Goal: Information Seeking & Learning: Learn about a topic

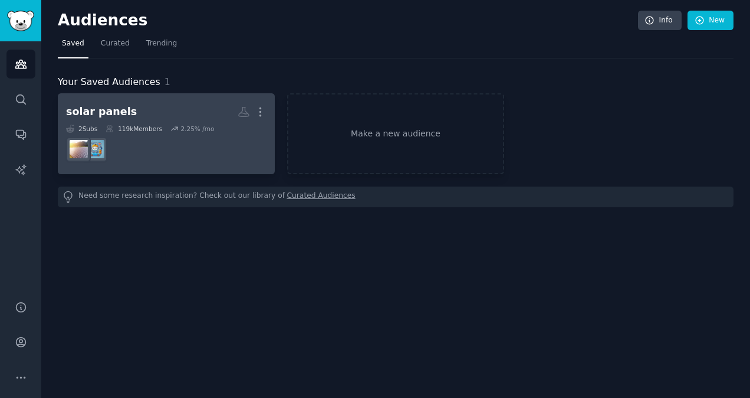
click at [105, 113] on div "solar panels" at bounding box center [101, 111] width 71 height 15
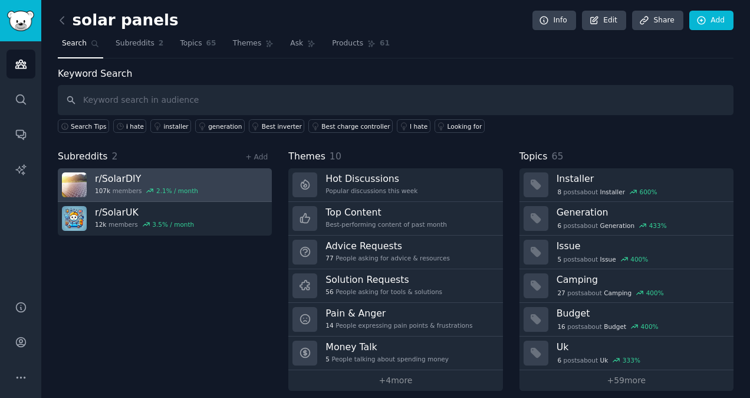
click at [129, 172] on h3 "r/ SolarDIY" at bounding box center [146, 178] width 103 height 12
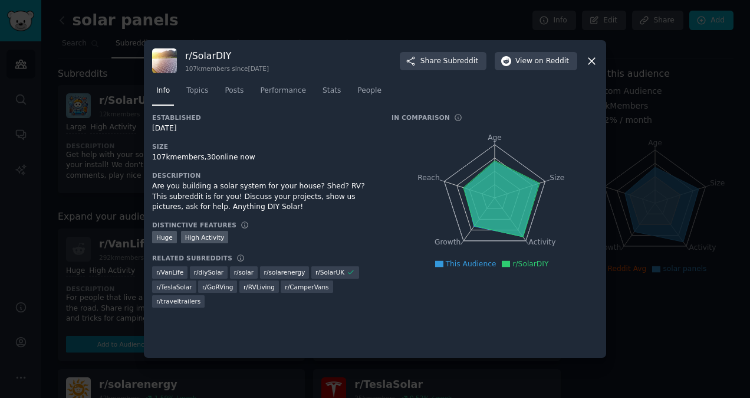
click at [593, 60] on icon at bounding box center [592, 61] width 6 height 6
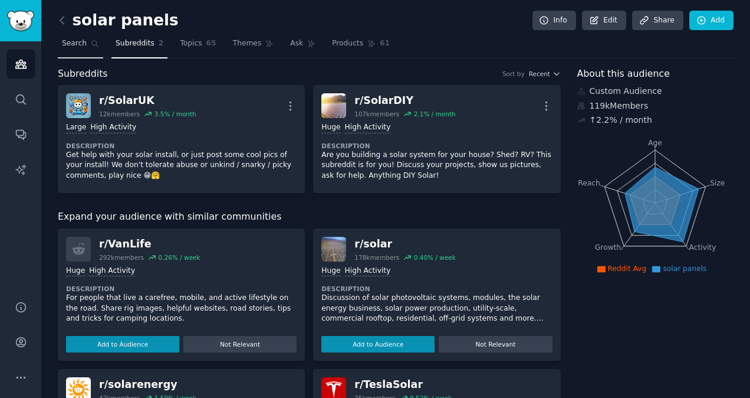
click at [91, 45] on icon at bounding box center [95, 44] width 8 height 8
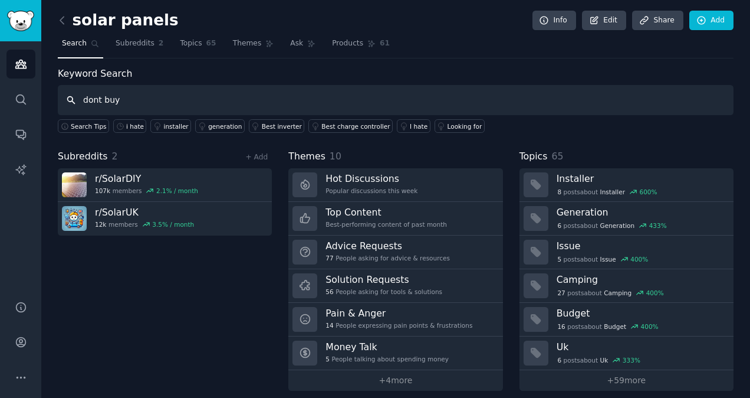
type input "dont buy"
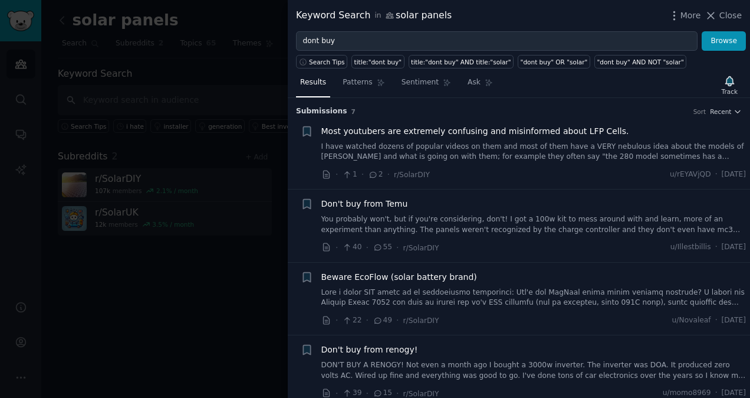
click at [571, 99] on div "Submission s 7 Sort Recent" at bounding box center [519, 107] width 446 height 19
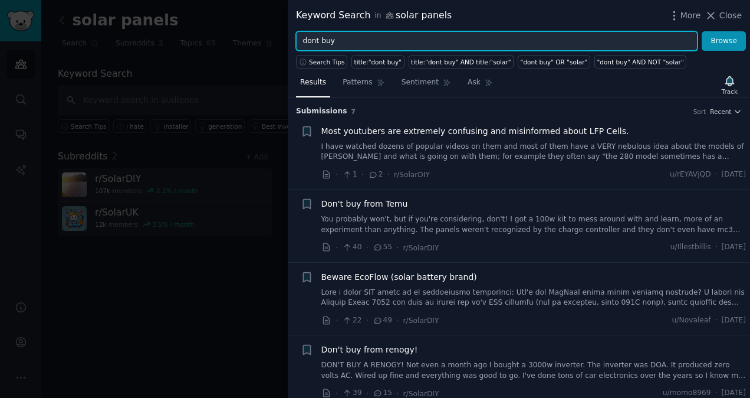
drag, startPoint x: 352, startPoint y: 41, endPoint x: 295, endPoint y: 44, distance: 56.7
click at [311, 42] on input "dont buy" at bounding box center [497, 41] width 402 height 20
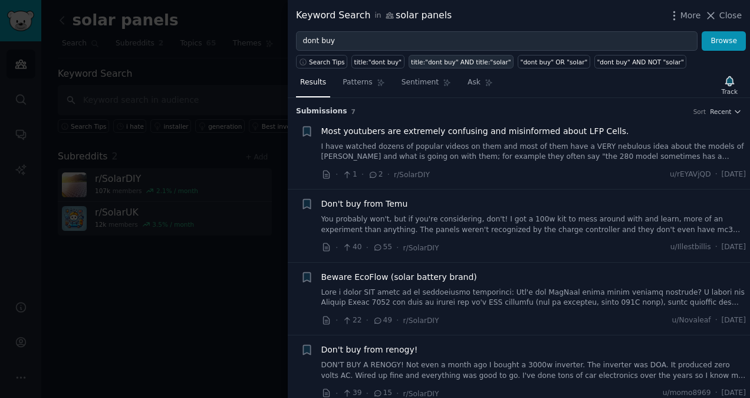
click at [425, 60] on div "title:"dont buy" AND title:"solar"" at bounding box center [461, 62] width 100 height 8
type input "title:"dont buy" AND title:"solar""
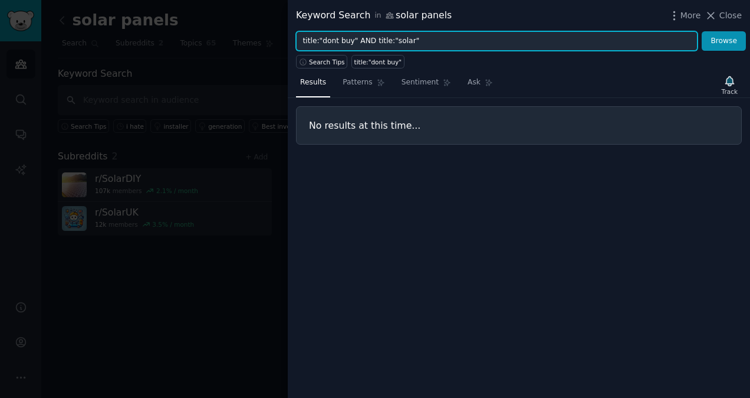
drag, startPoint x: 418, startPoint y: 40, endPoint x: 237, endPoint y: 48, distance: 181.3
click at [237, 48] on div "Keyword Search in solar panels More Close title:"dont buy" AND title:"solar" Br…" at bounding box center [375, 199] width 750 height 398
click at [702, 31] on button "Browse" at bounding box center [724, 41] width 44 height 20
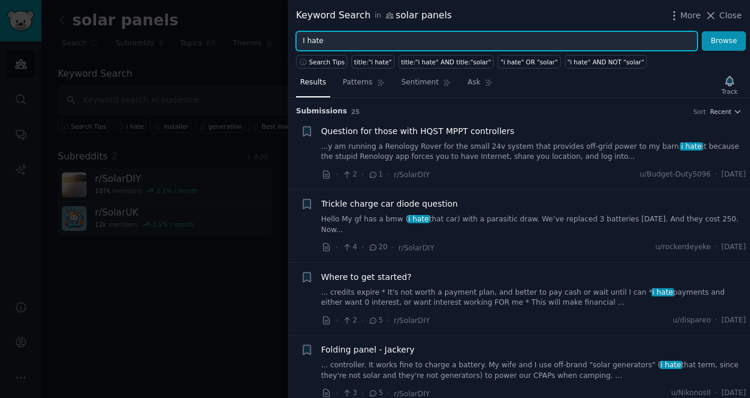
type input "I hate"
click at [702, 31] on button "Browse" at bounding box center [724, 41] width 44 height 20
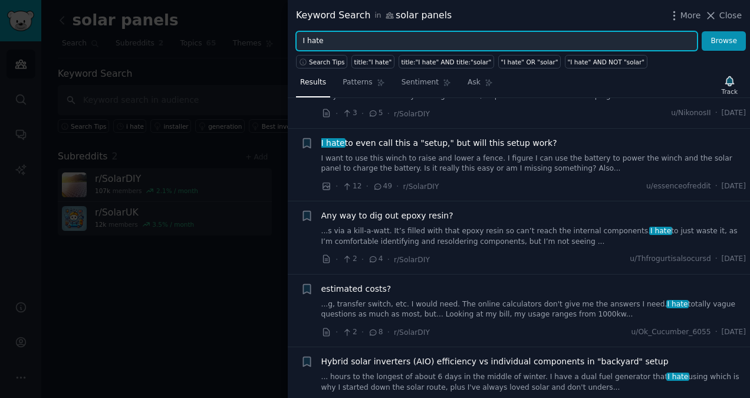
scroll to position [280, 0]
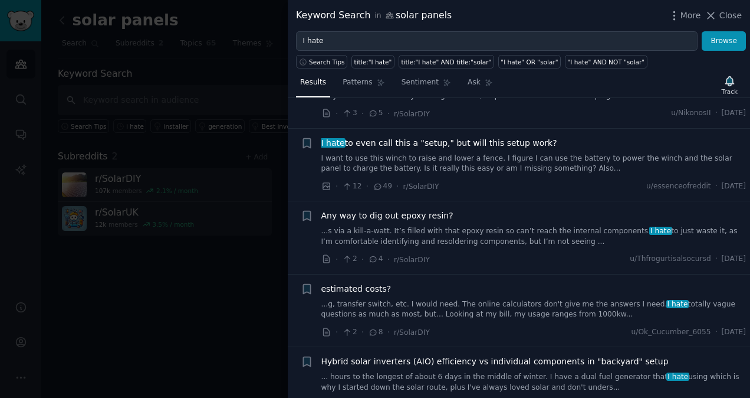
click at [386, 14] on icon at bounding box center [389, 15] width 7 height 5
click at [723, 15] on span "Close" at bounding box center [731, 15] width 22 height 12
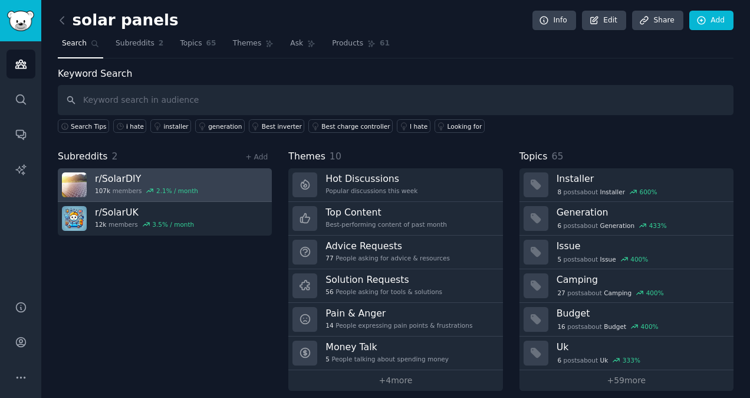
click at [123, 175] on h3 "r/ SolarDIY" at bounding box center [146, 178] width 103 height 12
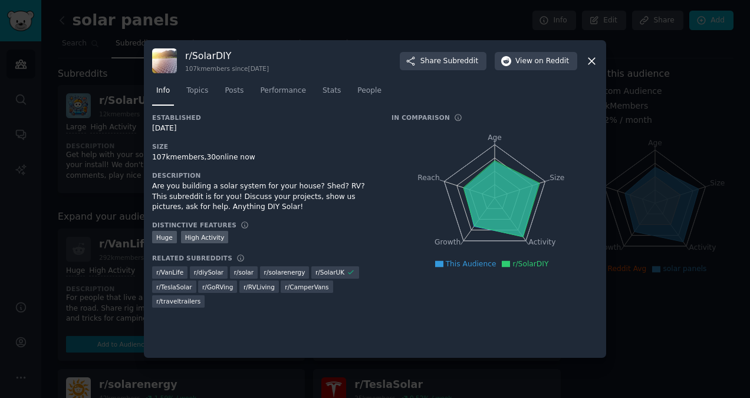
click at [592, 63] on icon at bounding box center [592, 61] width 12 height 12
